Goal: Navigation & Orientation: Find specific page/section

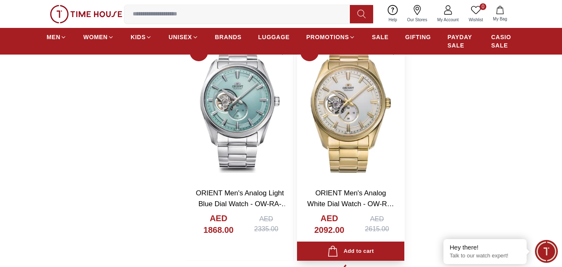
scroll to position [1705, 0]
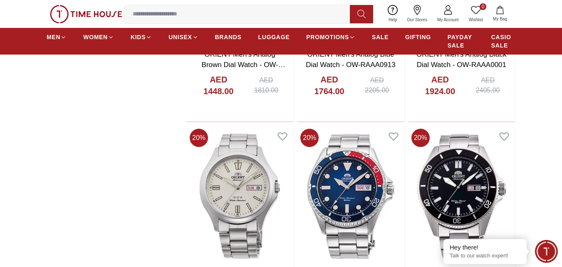
scroll to position [4283, 0]
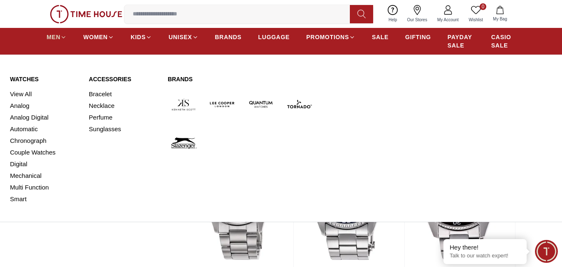
click at [57, 36] on span "MEN" at bounding box center [54, 37] width 14 height 8
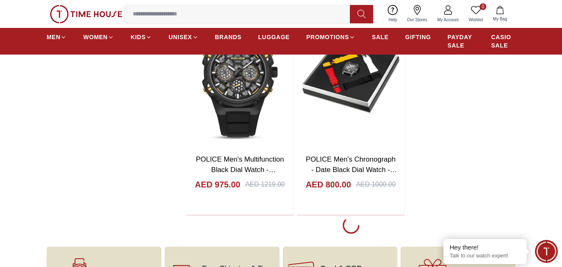
scroll to position [1580, 0]
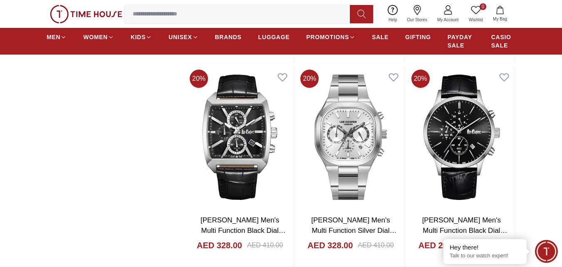
scroll to position [3327, 0]
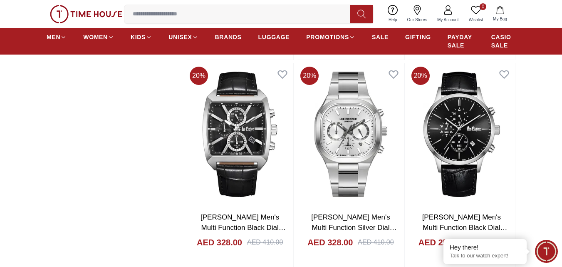
scroll to position [1539, 0]
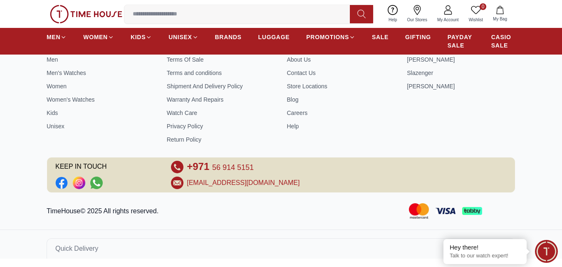
scroll to position [654, 0]
